Goal: Task Accomplishment & Management: Manage account settings

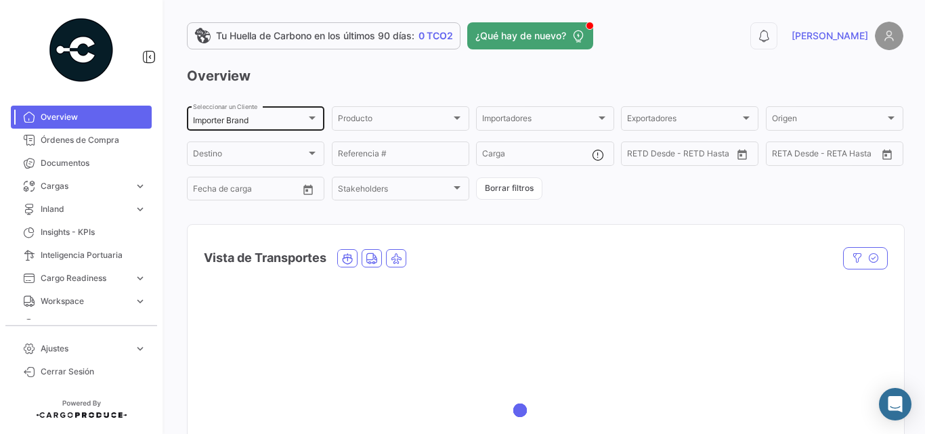
click at [262, 120] on div "Importer Brand" at bounding box center [249, 120] width 113 height 9
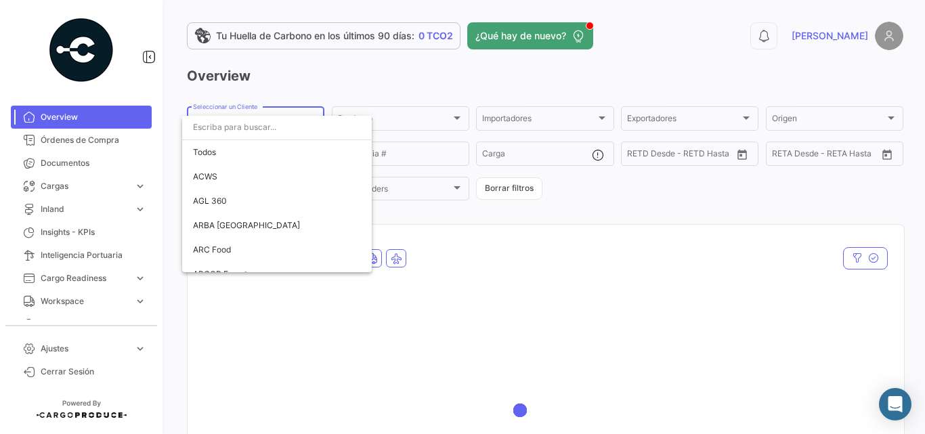
scroll to position [2429, 0]
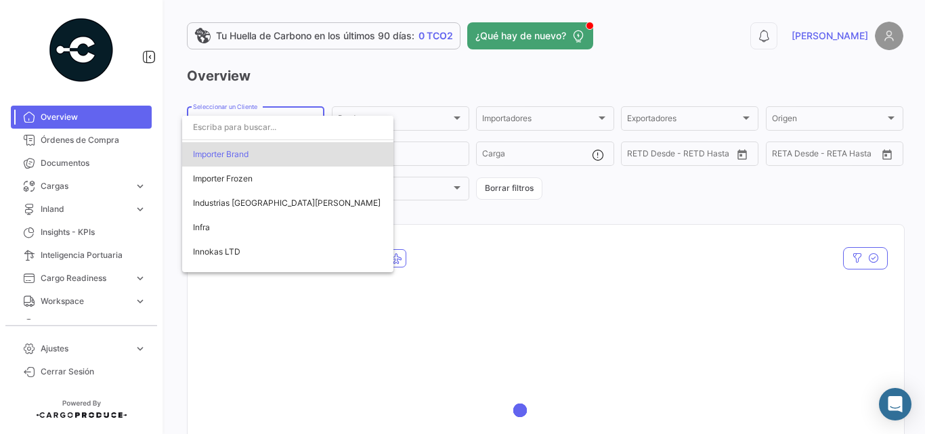
click at [250, 135] on input "dropdown search" at bounding box center [287, 127] width 211 height 24
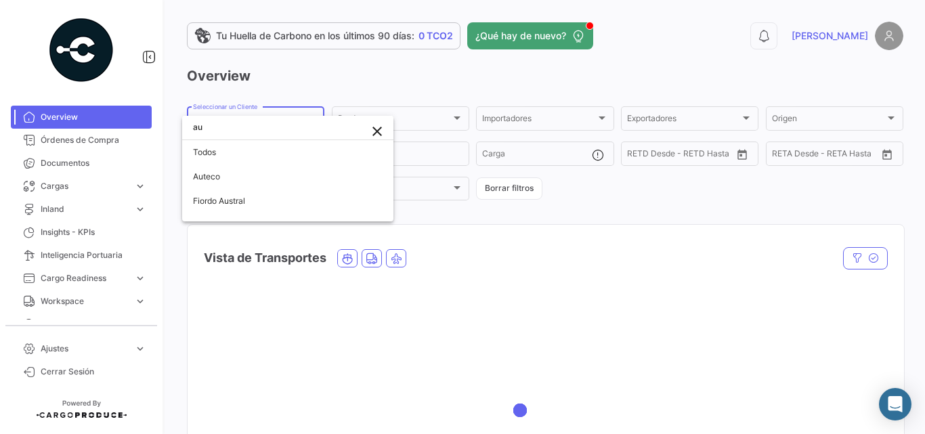
scroll to position [0, 0]
type input "aute"
click at [221, 183] on span "Auteco" at bounding box center [288, 177] width 190 height 24
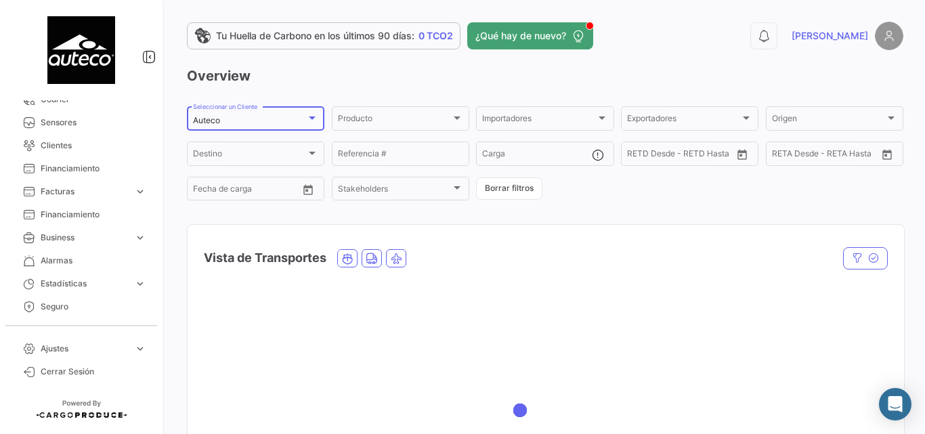
scroll to position [338, 0]
click at [68, 345] on span "Ajustes" at bounding box center [85, 349] width 88 height 12
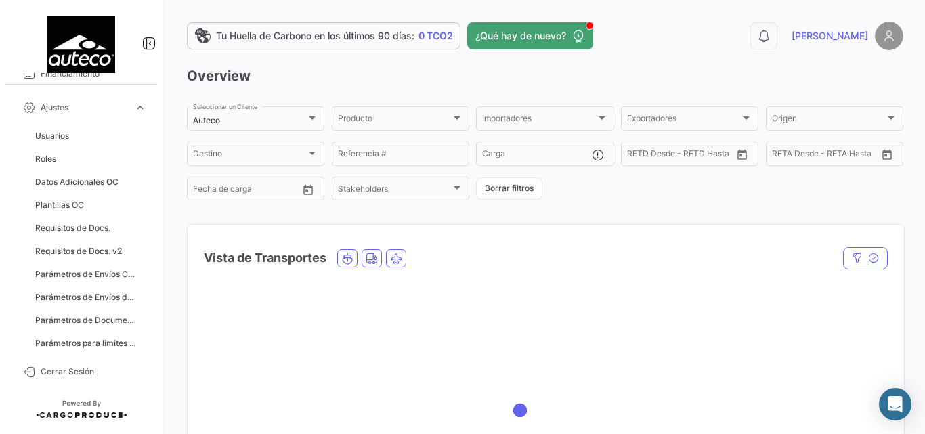
click at [60, 146] on span "Usuarios" at bounding box center [91, 136] width 122 height 23
click at [64, 137] on span "Usuarios" at bounding box center [52, 136] width 34 height 12
